Goal: Task Accomplishment & Management: Complete application form

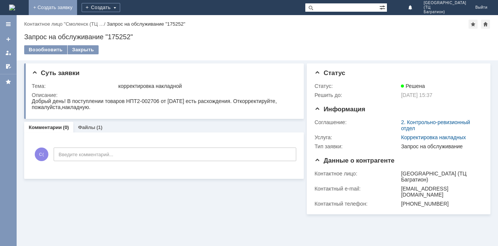
click at [77, 11] on link "+ Создать заявку" at bounding box center [53, 7] width 48 height 15
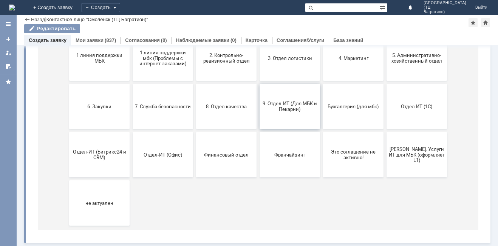
scroll to position [34, 0]
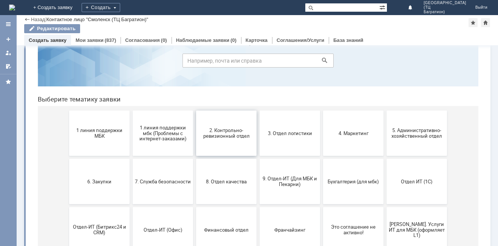
click at [243, 136] on span "2. Контрольно-ревизионный отдел" at bounding box center [226, 133] width 56 height 11
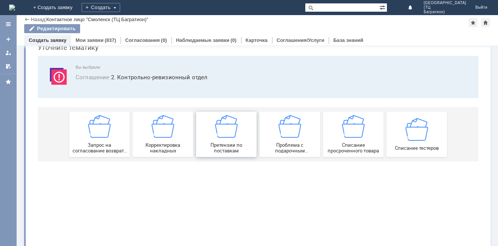
scroll to position [0, 0]
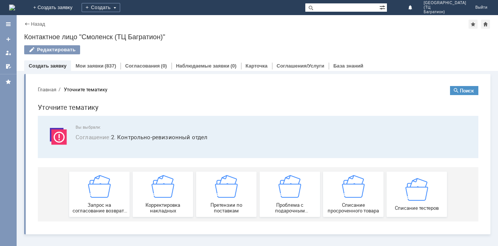
click at [29, 24] on div "Назад" at bounding box center [34, 24] width 21 height 6
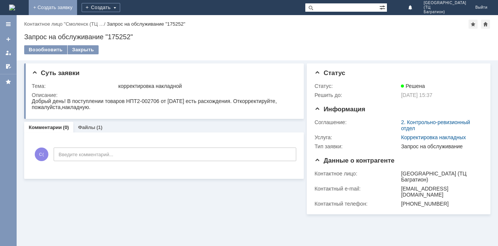
click at [77, 3] on link "+ Создать заявку" at bounding box center [53, 7] width 48 height 15
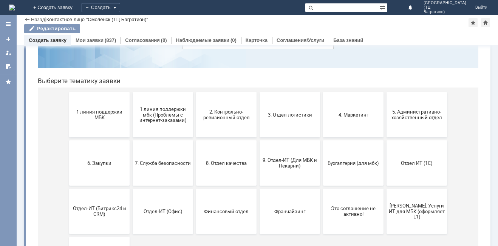
scroll to position [76, 0]
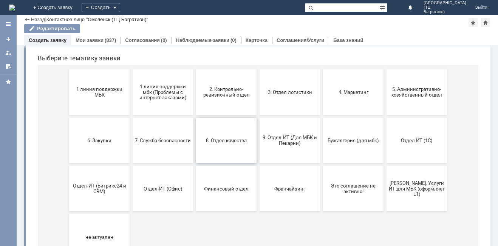
click at [249, 137] on button "8. Отдел качества" at bounding box center [226, 140] width 60 height 45
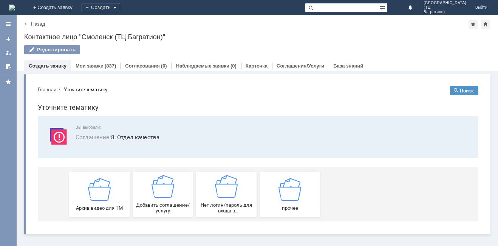
click at [29, 23] on div "Назад" at bounding box center [34, 24] width 21 height 6
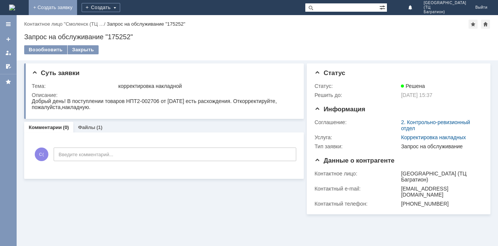
click at [77, 5] on link "+ Создать заявку" at bounding box center [53, 7] width 48 height 15
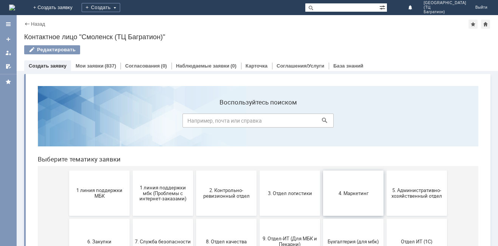
click at [350, 201] on button "4. Маркетинг" at bounding box center [353, 193] width 60 height 45
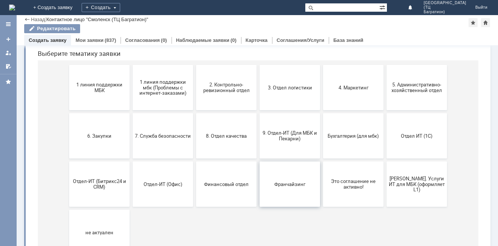
scroll to position [72, 0]
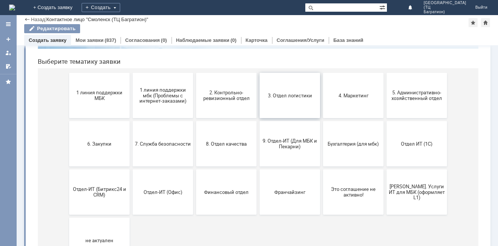
click at [273, 106] on button "3. Отдел логистики" at bounding box center [289, 95] width 60 height 45
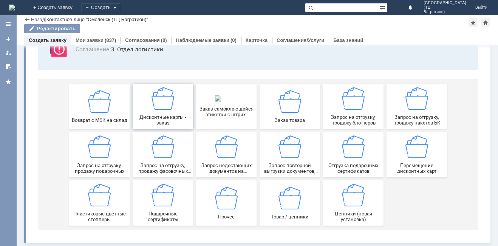
scroll to position [63, 0]
click at [235, 203] on div "Прочее" at bounding box center [226, 203] width 56 height 33
click at [230, 214] on span "Прочее" at bounding box center [226, 217] width 56 height 6
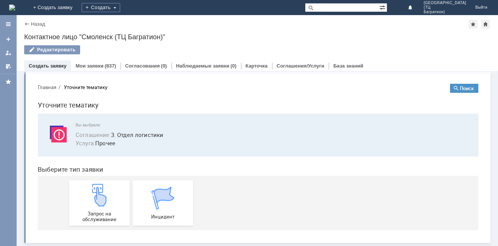
scroll to position [0, 0]
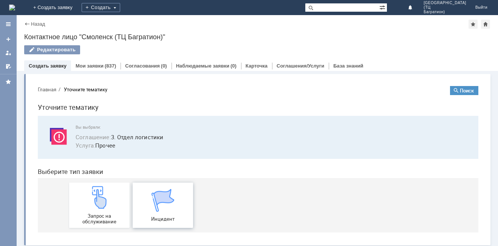
click at [154, 203] on img at bounding box center [162, 200] width 23 height 23
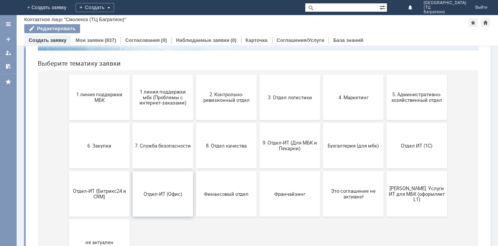
scroll to position [34, 0]
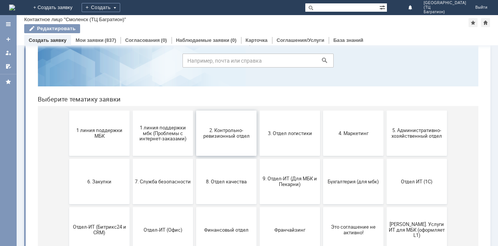
click at [219, 138] on span "2. Контрольно-ревизионный отдел" at bounding box center [226, 133] width 56 height 11
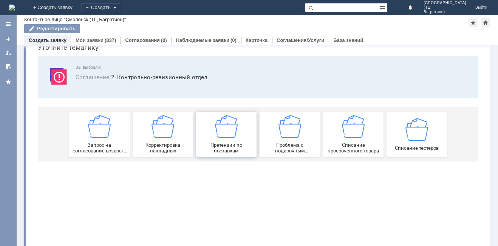
scroll to position [0, 0]
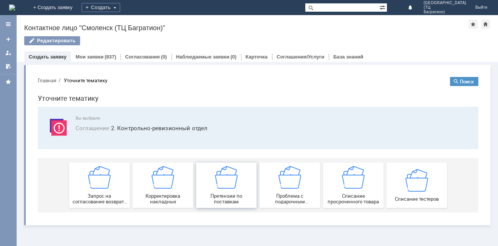
click at [243, 191] on div "Претензии по поставкам" at bounding box center [226, 185] width 56 height 39
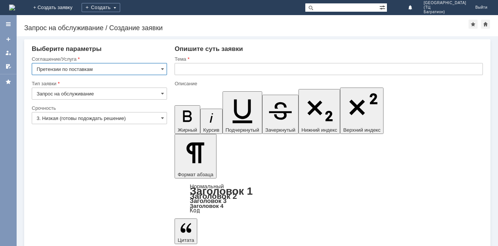
click at [147, 119] on input "3. Низкая (готовы подождать решение)" at bounding box center [99, 118] width 135 height 12
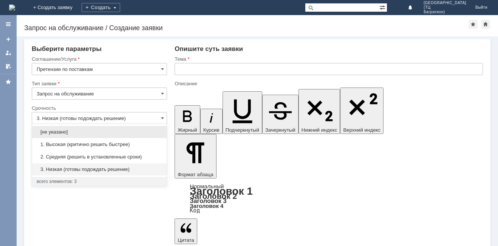
drag, startPoint x: 123, startPoint y: 143, endPoint x: 132, endPoint y: 126, distance: 19.4
click at [123, 143] on span "1. Высокая (критично решить быстрее)" at bounding box center [99, 145] width 125 height 6
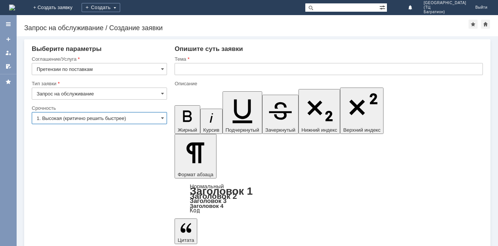
type input "1. Высокая (критично решить быстрее)"
click at [188, 72] on input "text" at bounding box center [328, 69] width 308 height 12
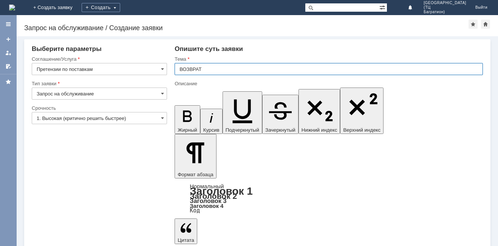
type input "ВОЗВРАТ"
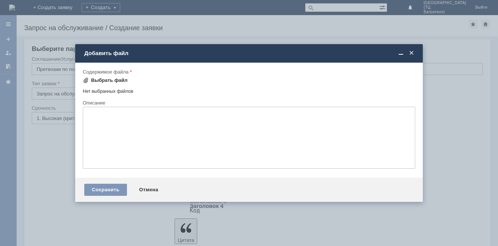
click at [88, 79] on span at bounding box center [86, 80] width 6 height 6
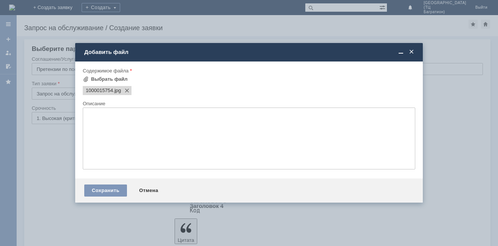
scroll to position [0, 0]
click at [120, 185] on div "Сохранить" at bounding box center [105, 191] width 43 height 12
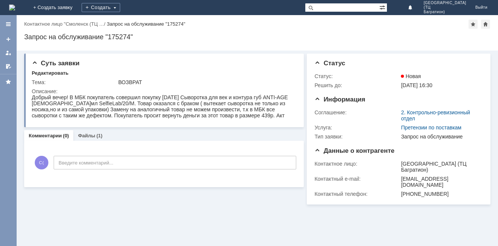
click at [52, 135] on link "Комментарии" at bounding box center [45, 136] width 33 height 6
